Goal: Task Accomplishment & Management: Manage account settings

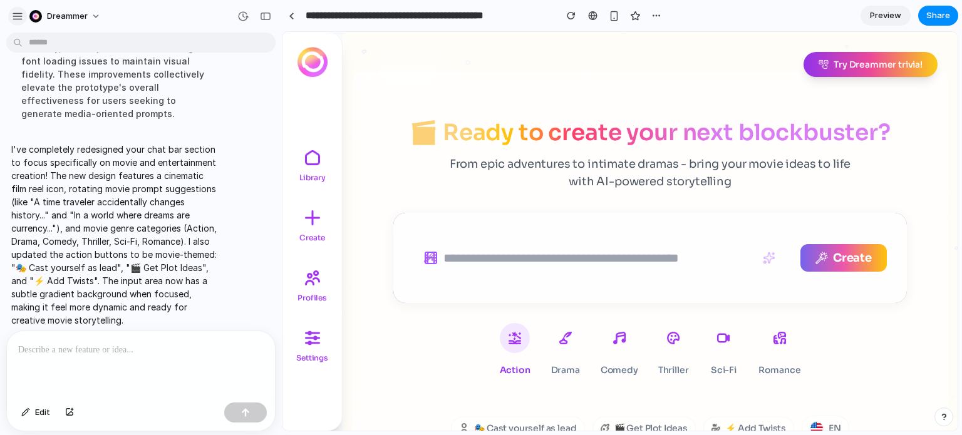
click at [23, 11] on button "button" at bounding box center [17, 16] width 19 height 19
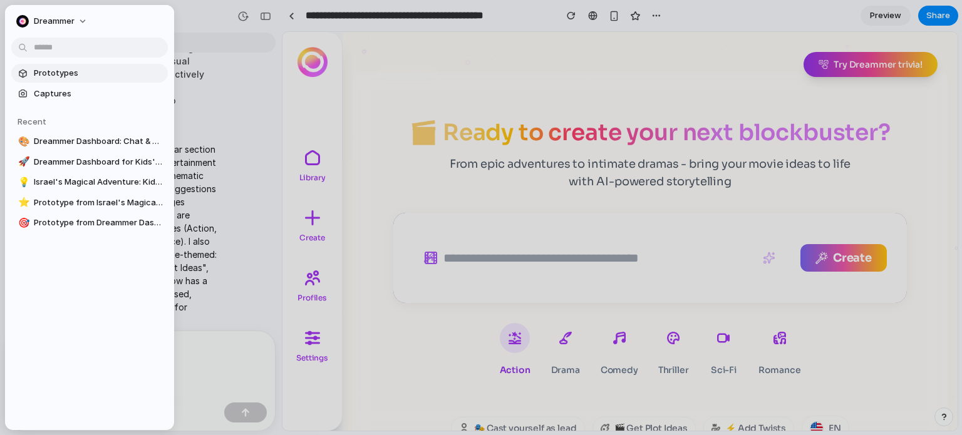
click at [49, 72] on span "Prototypes" at bounding box center [98, 73] width 129 height 13
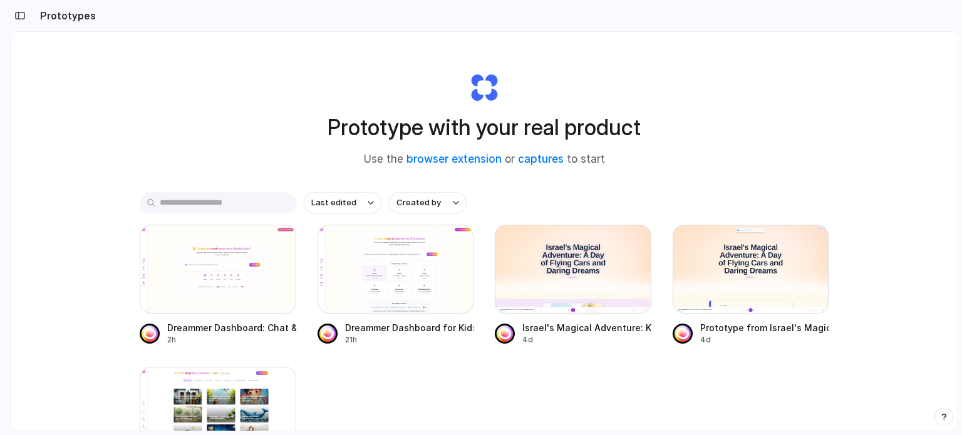
click at [6, 16] on div at bounding box center [5, 217] width 11 height 435
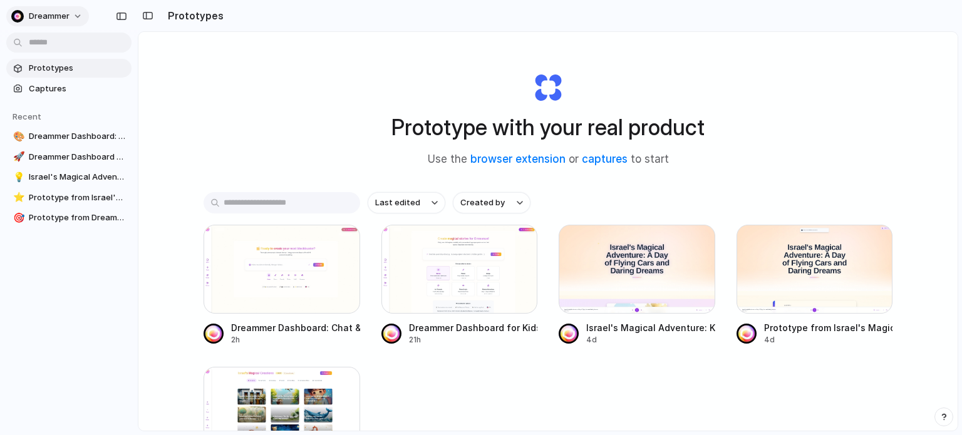
click at [80, 16] on button "Dreammer" at bounding box center [47, 16] width 83 height 20
click at [49, 281] on div "Settings Invite members Change theme Sign out" at bounding box center [481, 217] width 962 height 435
click at [48, 17] on span "Dreammer" at bounding box center [49, 16] width 41 height 13
click at [53, 38] on span "Settings" at bounding box center [46, 44] width 34 height 13
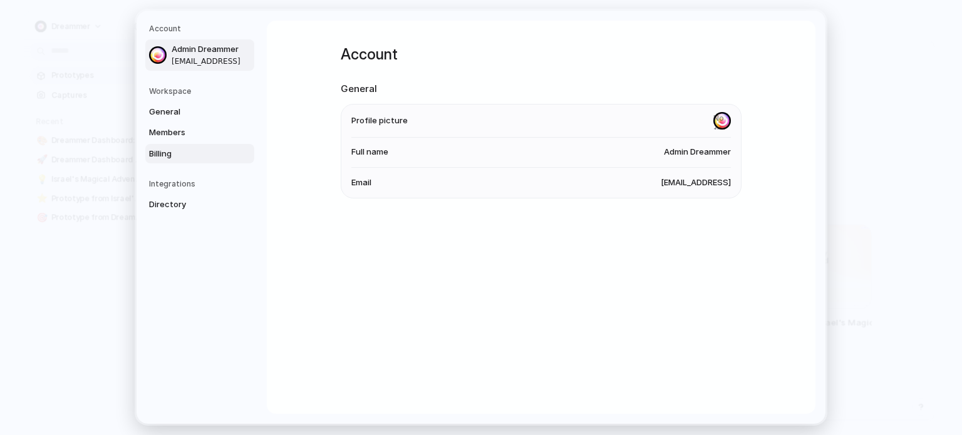
click at [184, 152] on span "Billing" at bounding box center [189, 154] width 80 height 13
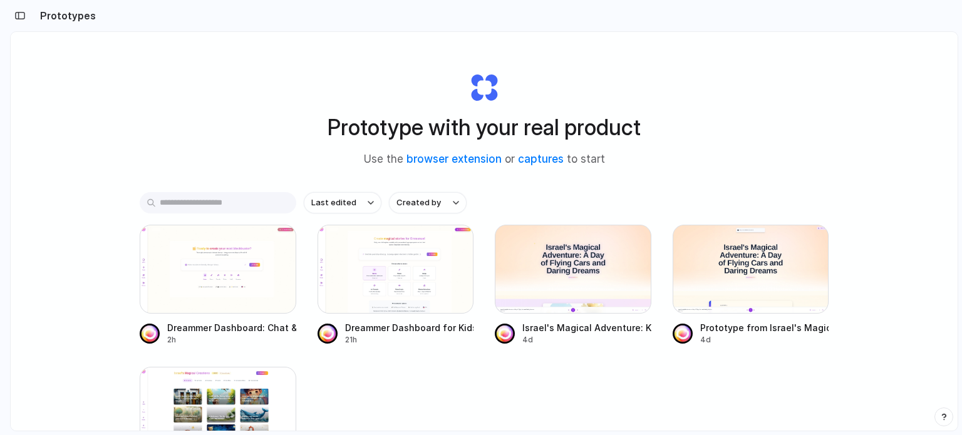
click at [225, 70] on div "Prototype with your real product Use the browser extension or captures to start…" at bounding box center [484, 265] width 947 height 466
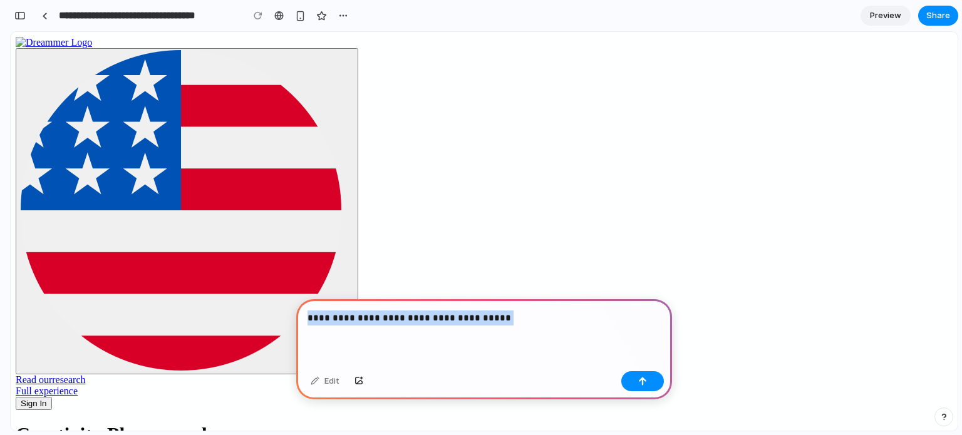
drag, startPoint x: 516, startPoint y: 325, endPoint x: 299, endPoint y: 330, distance: 217.5
click at [299, 330] on div "**********" at bounding box center [484, 332] width 376 height 67
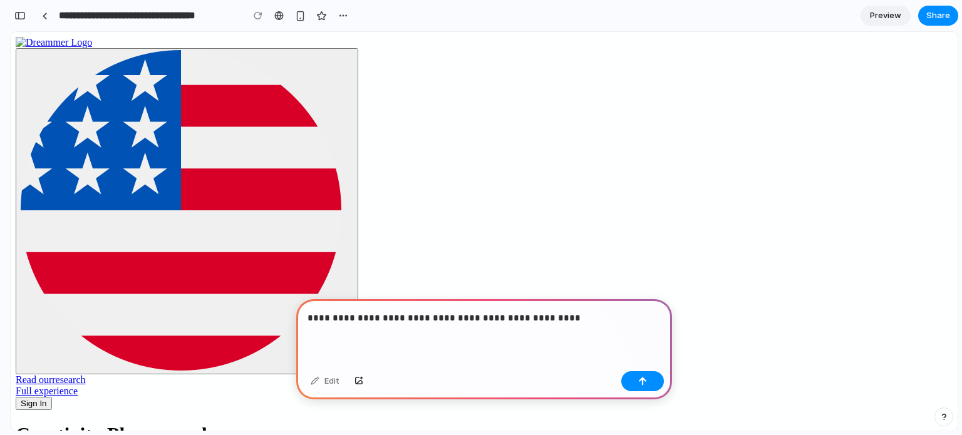
click at [580, 313] on p "**********" at bounding box center [482, 318] width 348 height 15
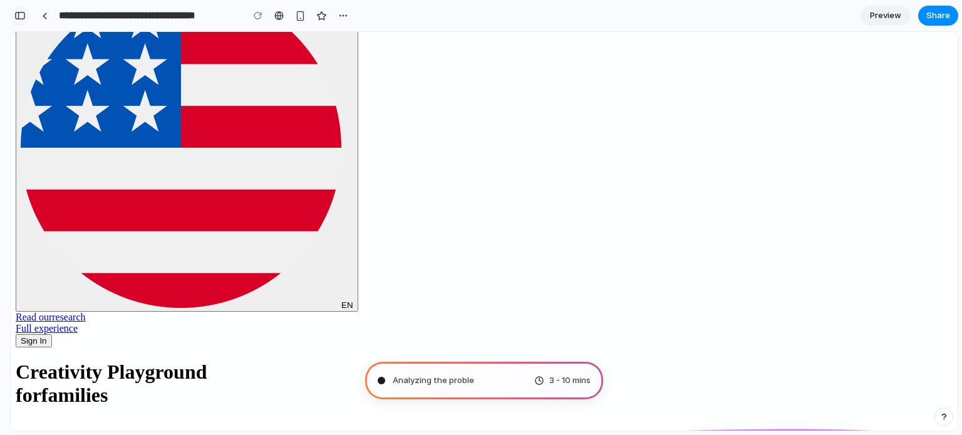
click at [20, 11] on div "button" at bounding box center [19, 15] width 11 height 9
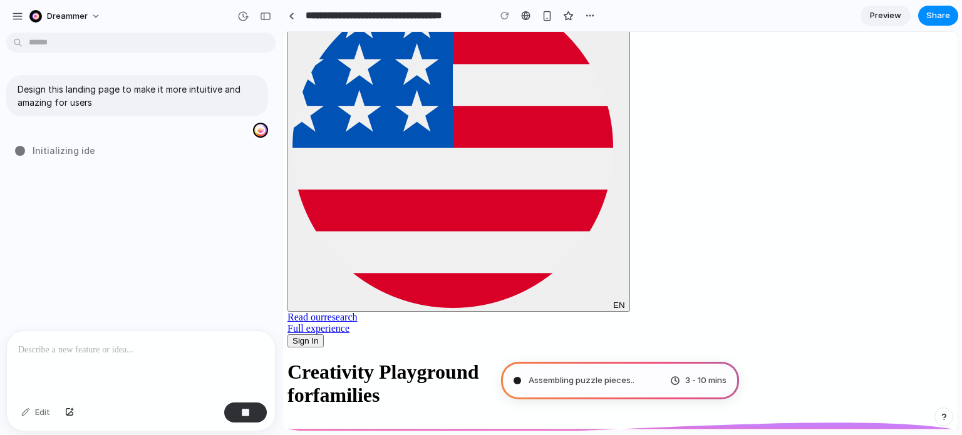
click at [243, 289] on div "Design this landing page to make it more intuitive and amazing for users Initia…" at bounding box center [137, 184] width 274 height 293
type input "**********"
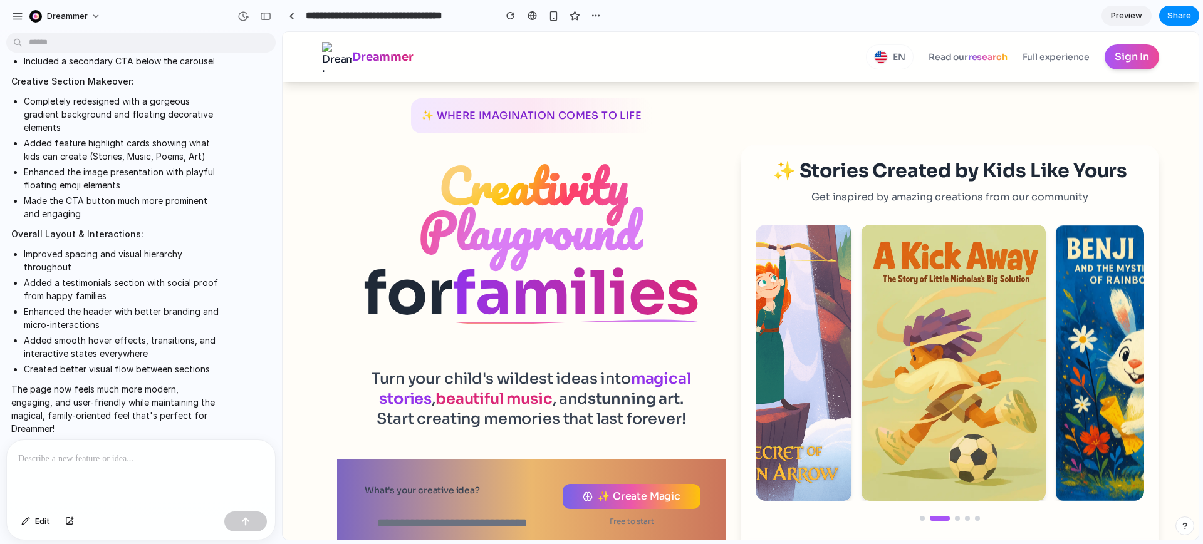
scroll to position [78, 0]
